Goal: Information Seeking & Learning: Learn about a topic

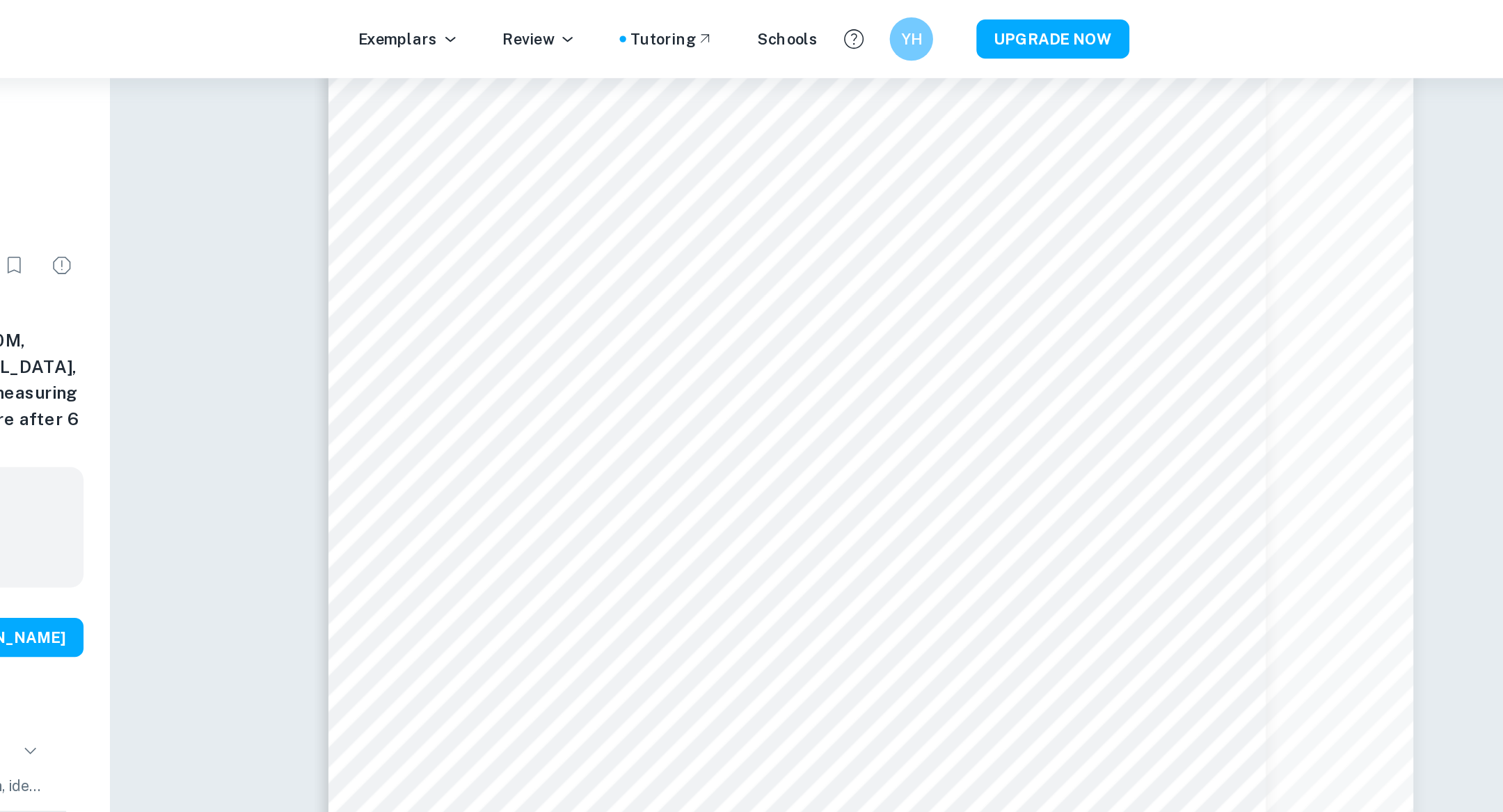
scroll to position [17765, 0]
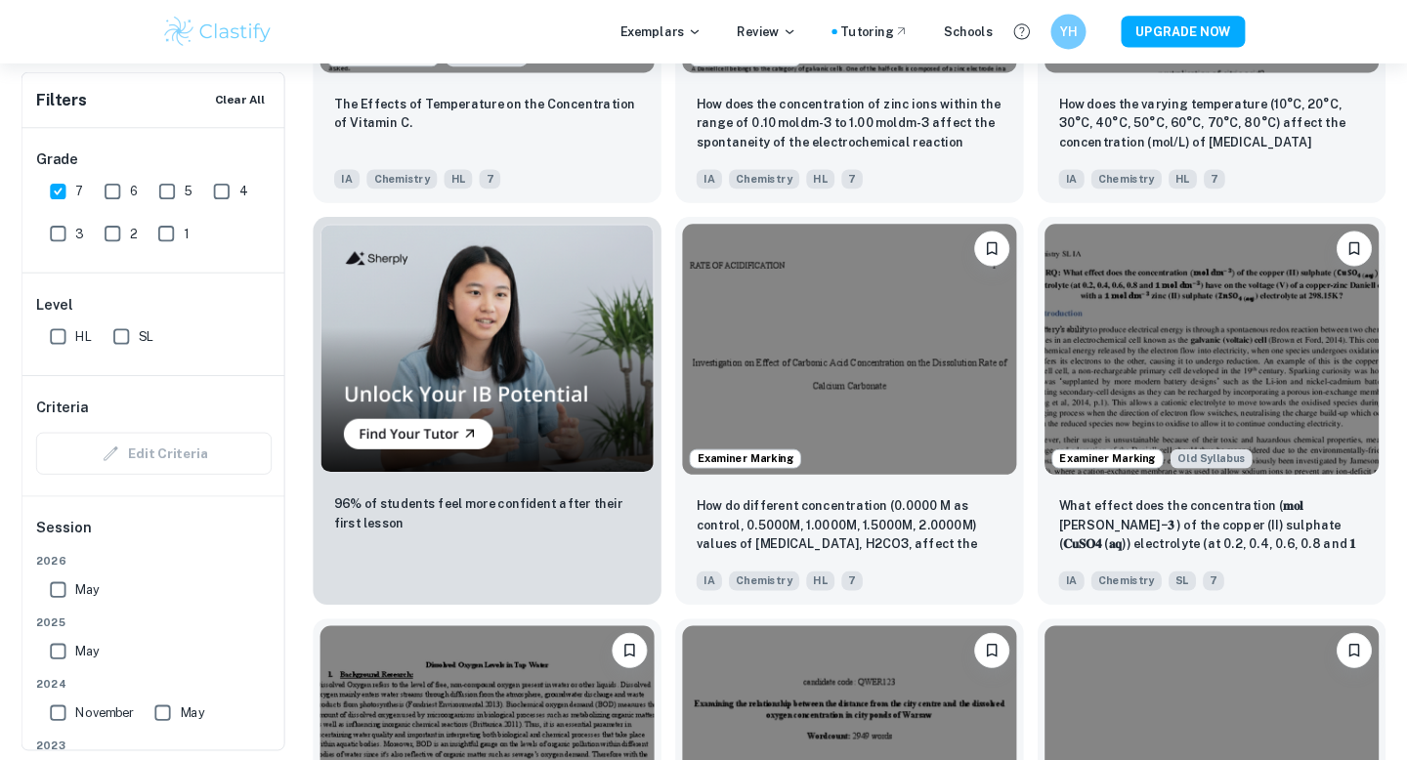
scroll to position [1391, 0]
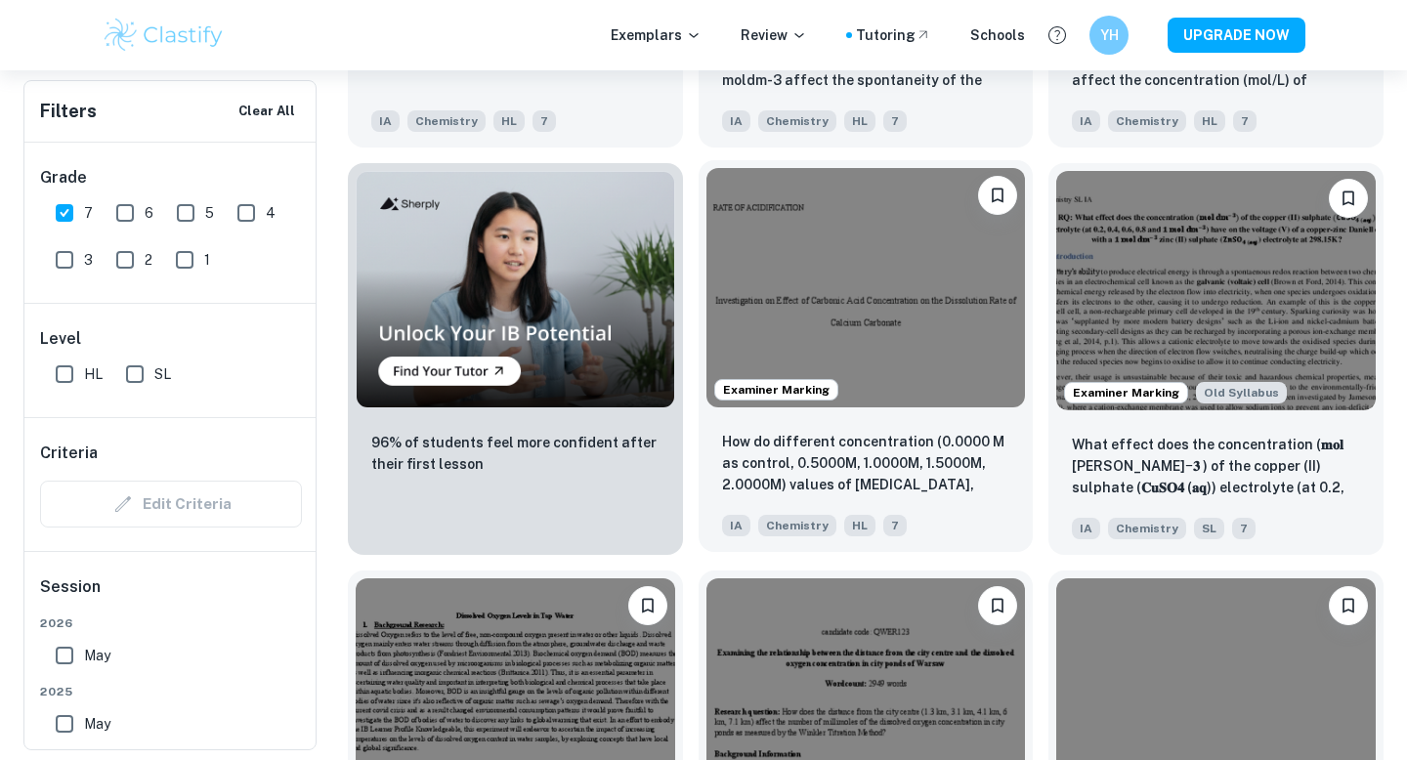
click at [892, 418] on div "How do different concentration (0.0000 M as control, 0.5000M, 1.0000M, 1.5000M,…" at bounding box center [866, 483] width 335 height 137
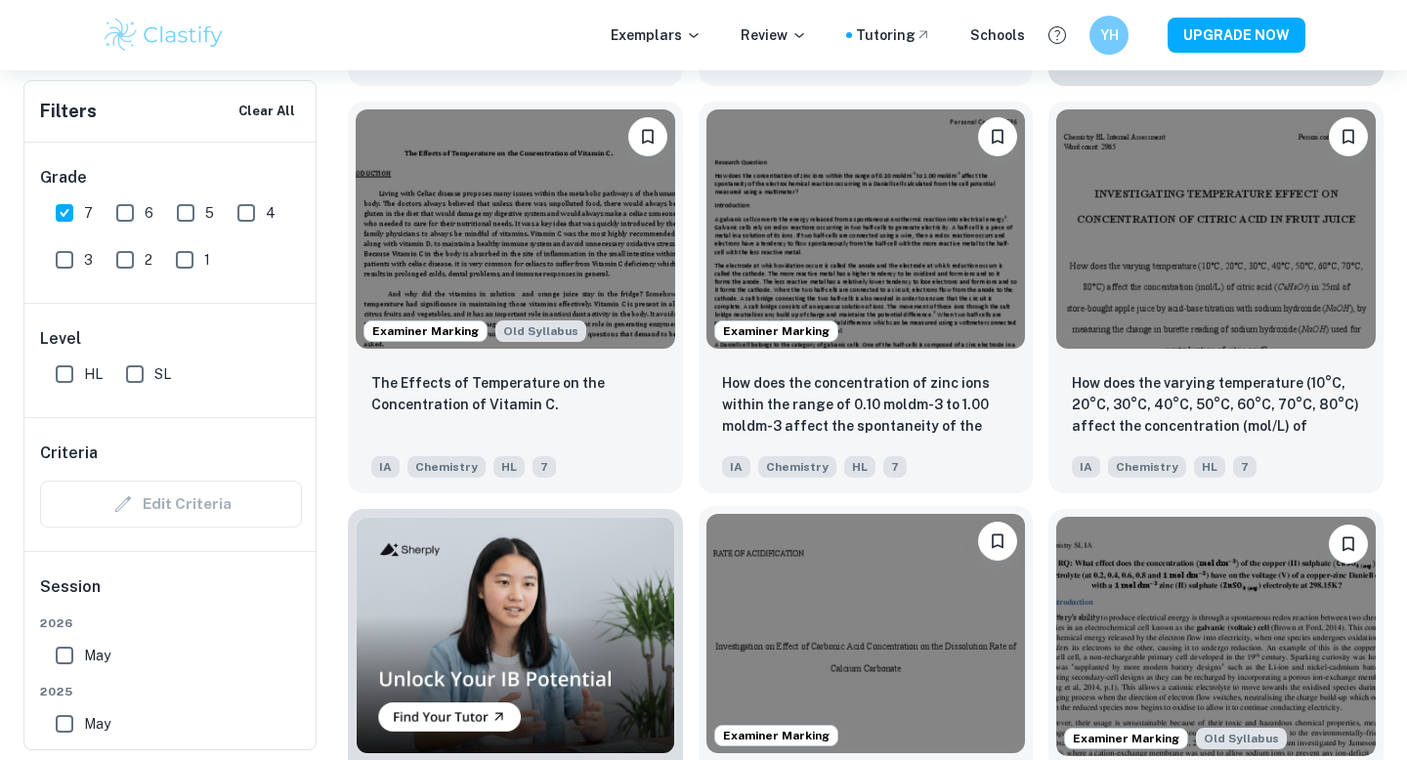
scroll to position [996, 0]
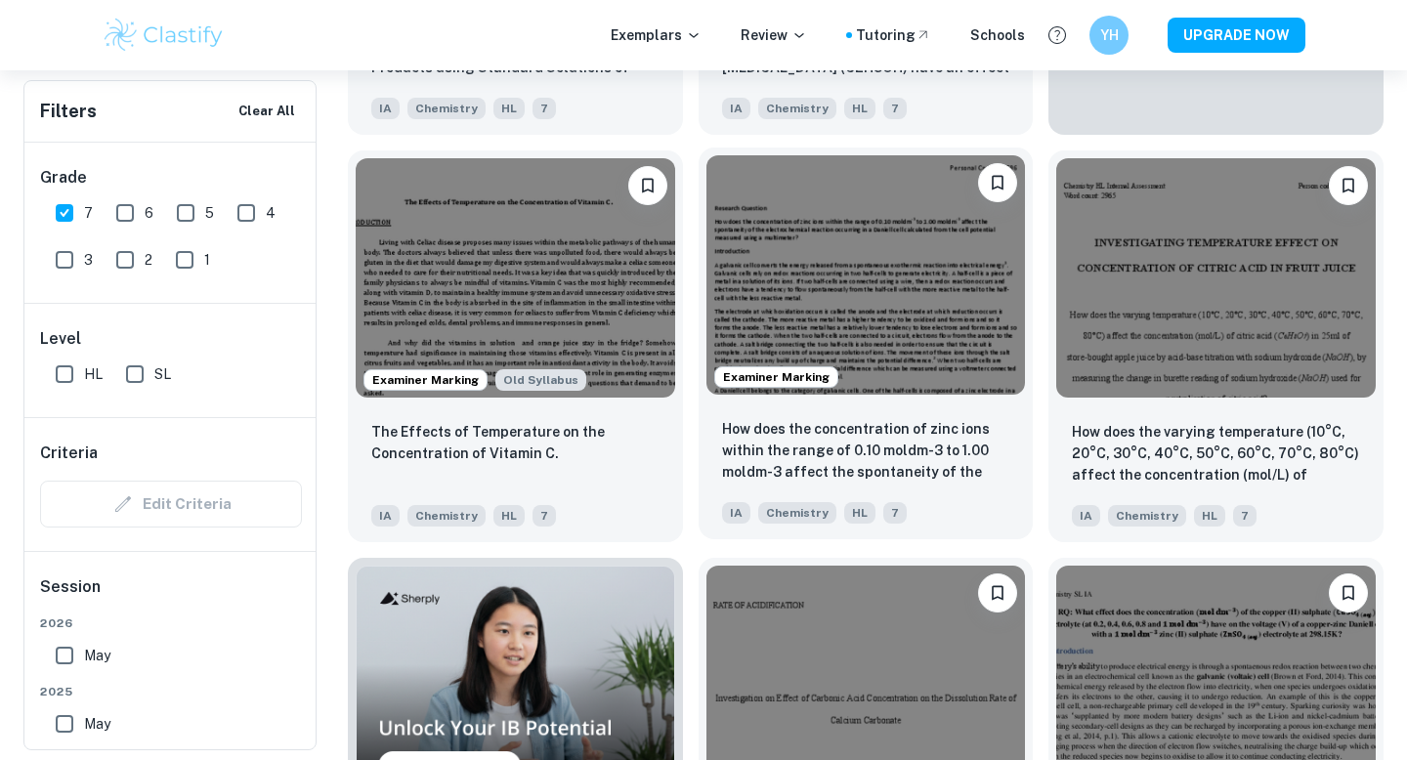
click at [869, 392] on img at bounding box center [867, 274] width 320 height 239
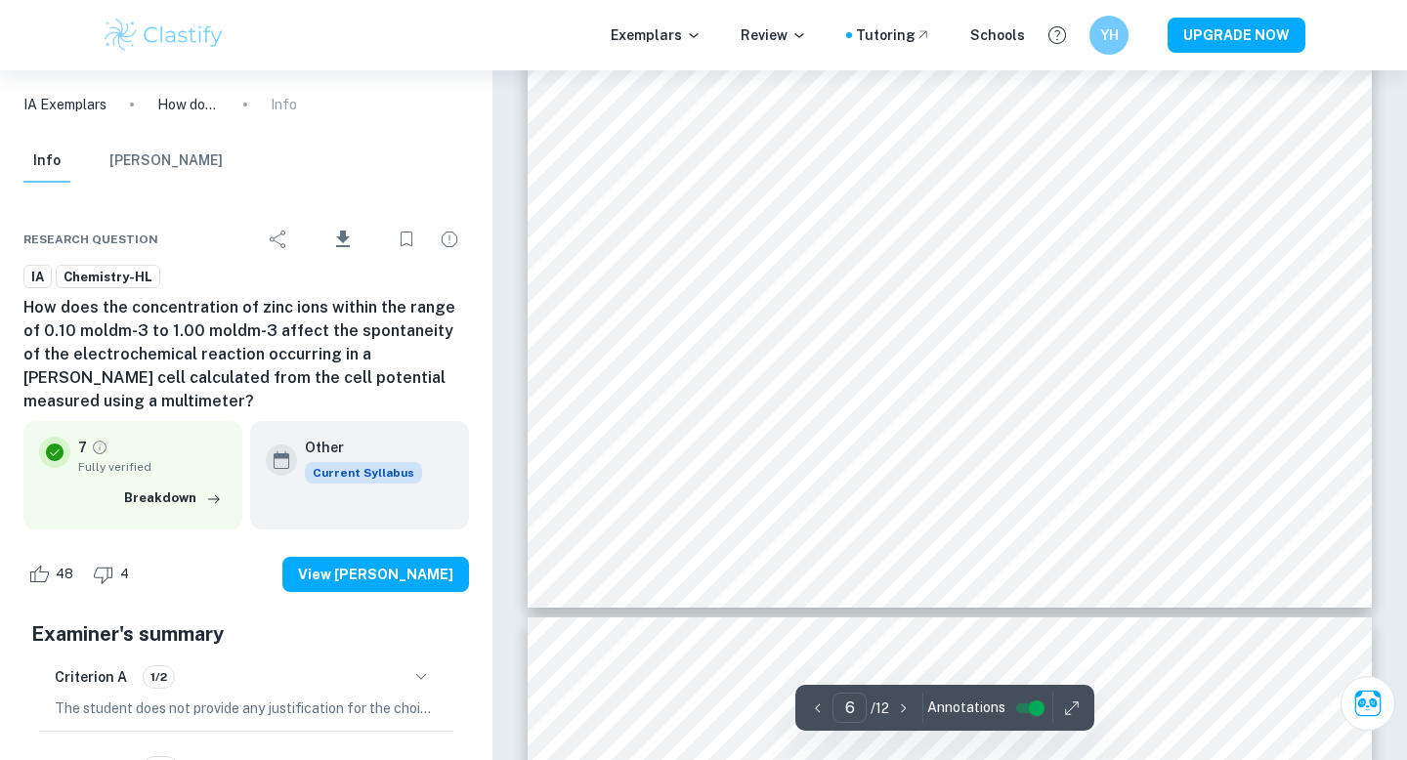
scroll to position [6938, 0]
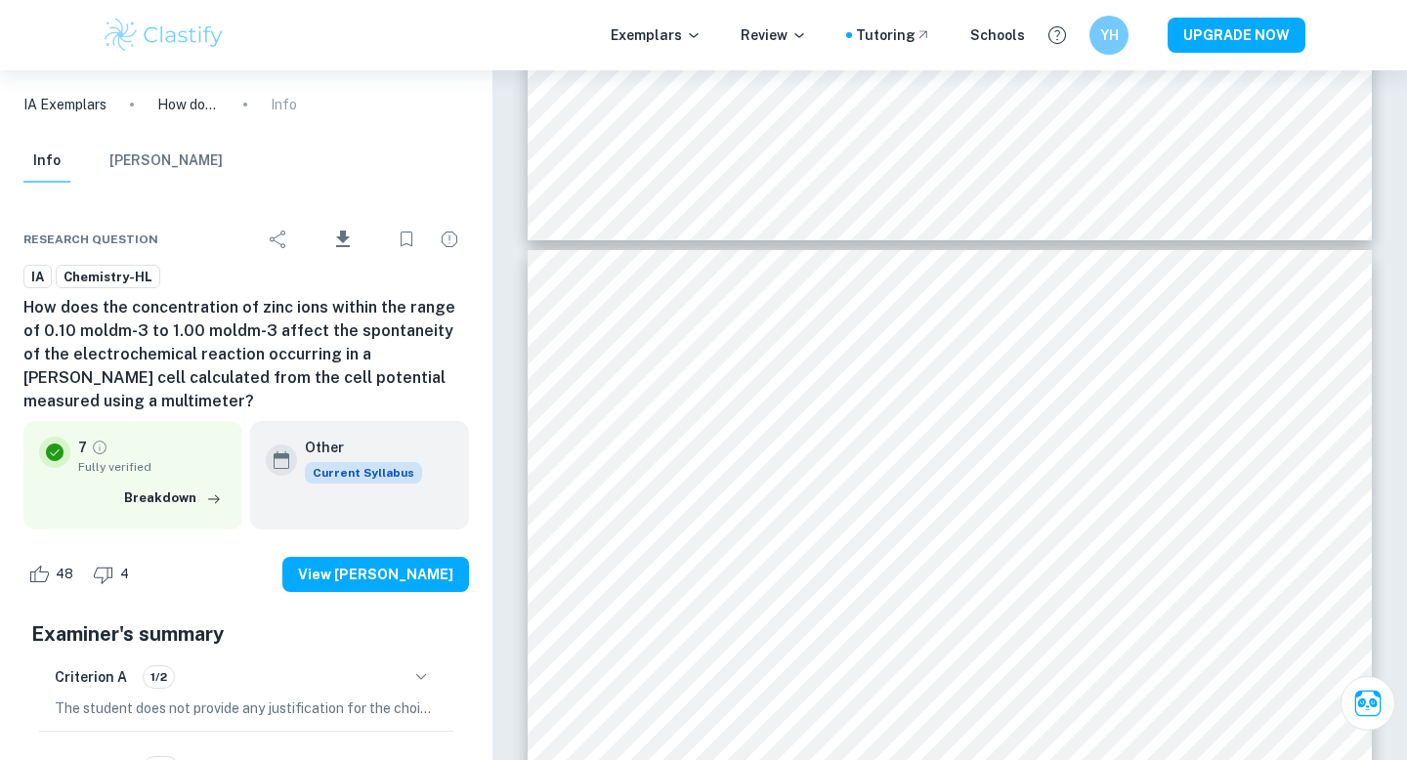
type input "7"
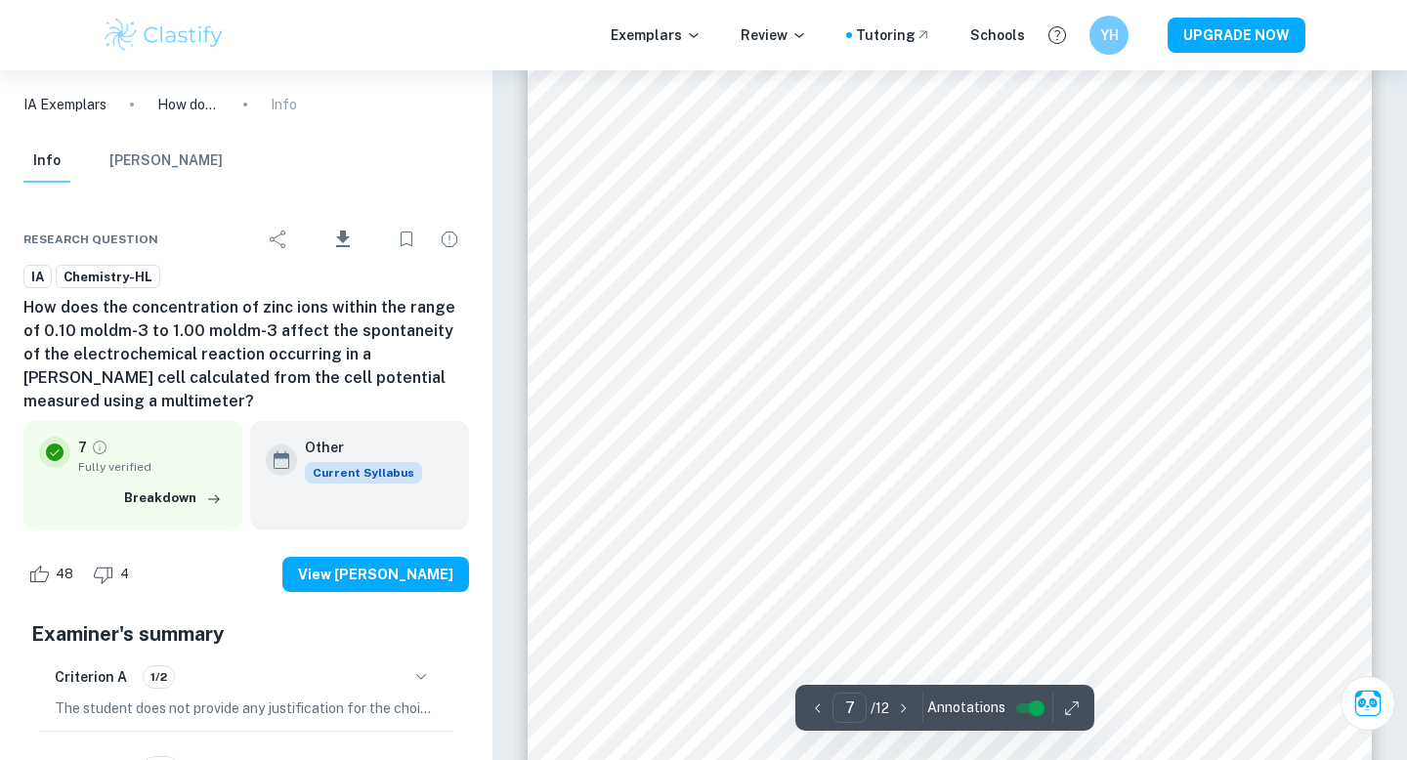
scroll to position [7571, 0]
